Goal: Information Seeking & Learning: Learn about a topic

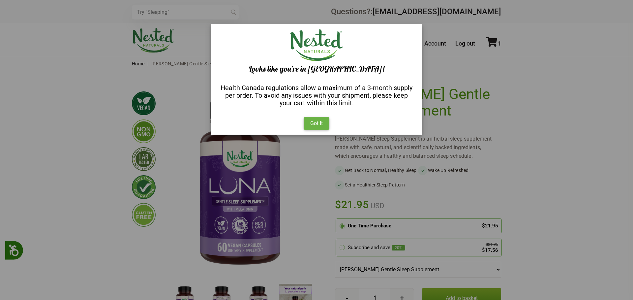
click at [330, 120] on div "Yes Got It" at bounding box center [316, 123] width 211 height 22
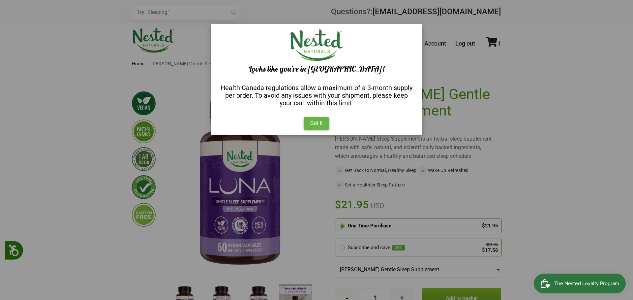
click at [321, 130] on div "Yes Got It" at bounding box center [316, 123] width 211 height 22
click at [322, 121] on div "Got It" at bounding box center [317, 123] width 26 height 13
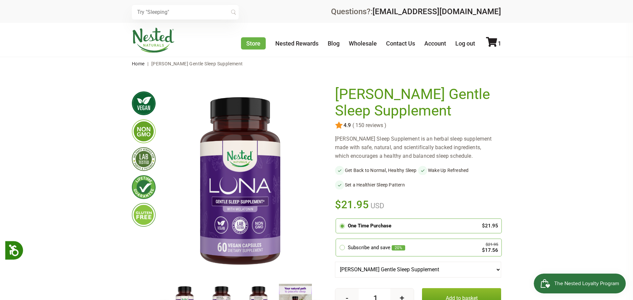
click at [199, 24] on div "Store Healthy Aging Super Greens D-Mannose Choline Restful Sleep LUNA Sleep Sup…" at bounding box center [316, 40] width 633 height 34
click at [192, 17] on input "text" at bounding box center [185, 12] width 107 height 15
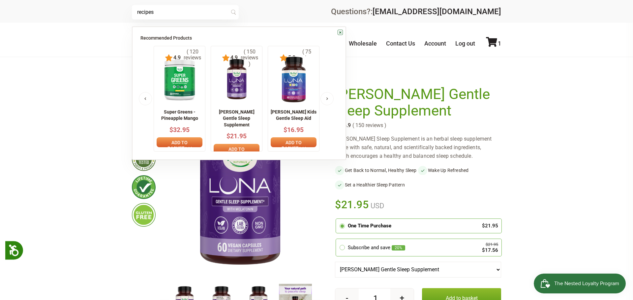
type input "recipes"
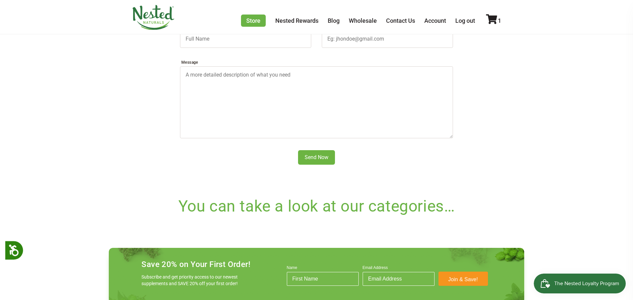
scroll to position [268, 0]
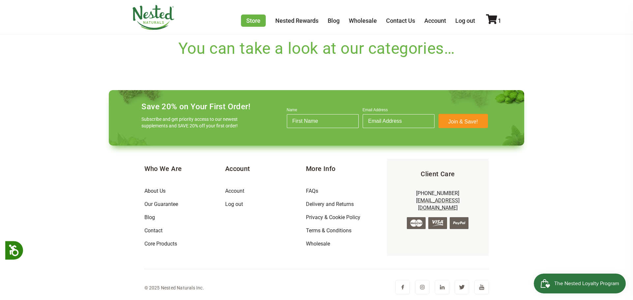
click at [212, 262] on div "Who We Are About Us Our Guarantee Blog Contact Core Products Account Account Lo…" at bounding box center [316, 206] width 345 height 123
click at [149, 218] on link "Blog" at bounding box center [149, 217] width 11 height 6
